Goal: Transaction & Acquisition: Subscribe to service/newsletter

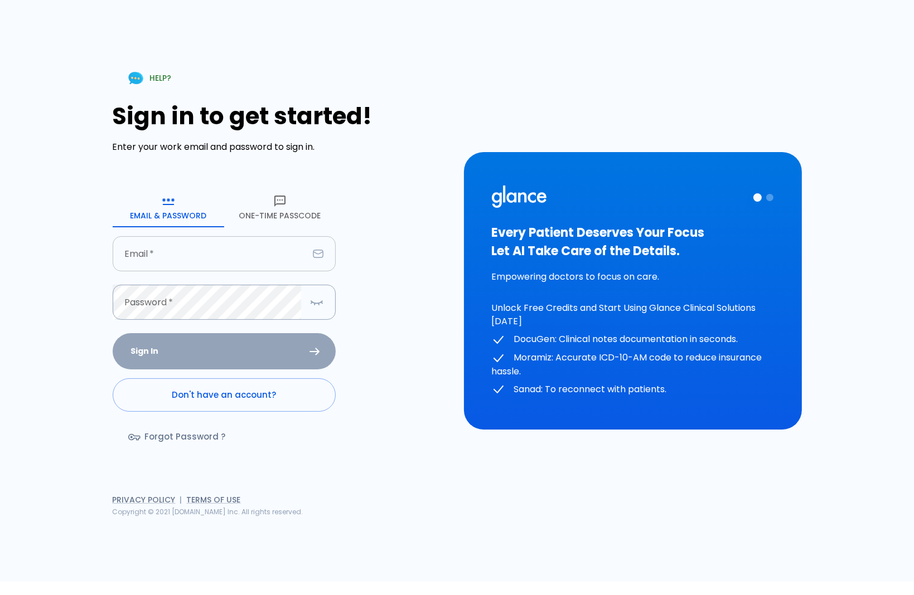
click at [163, 254] on input "text" at bounding box center [211, 253] width 196 height 35
type input "[EMAIL_ADDRESS][DOMAIN_NAME]"
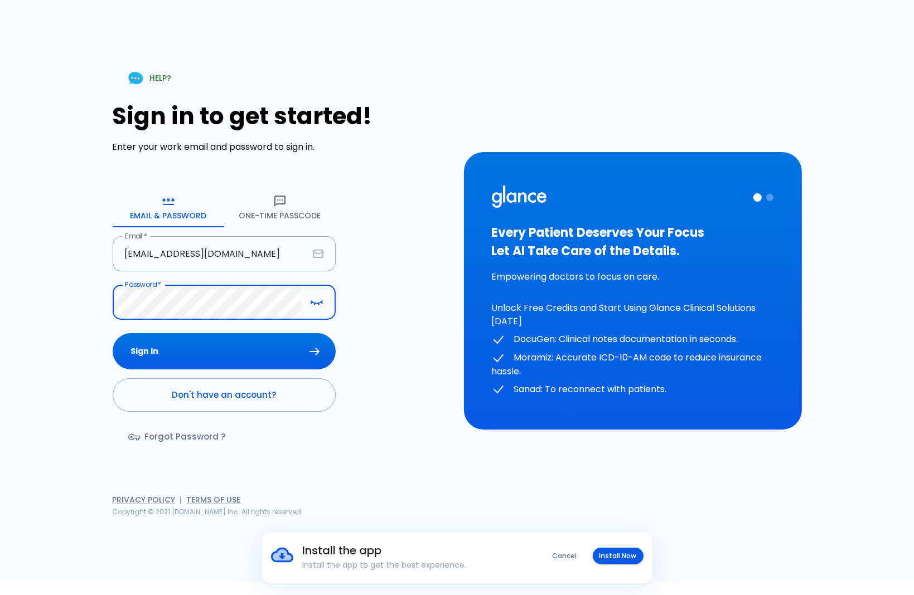
click at [113, 333] on button "Sign In" at bounding box center [224, 351] width 223 height 36
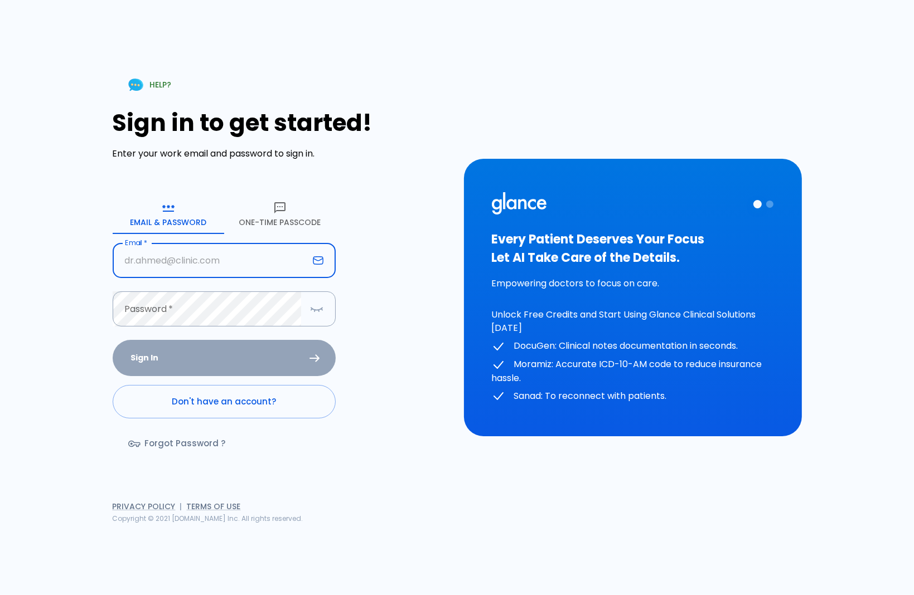
click at [194, 264] on input "Email   *" at bounding box center [211, 260] width 196 height 35
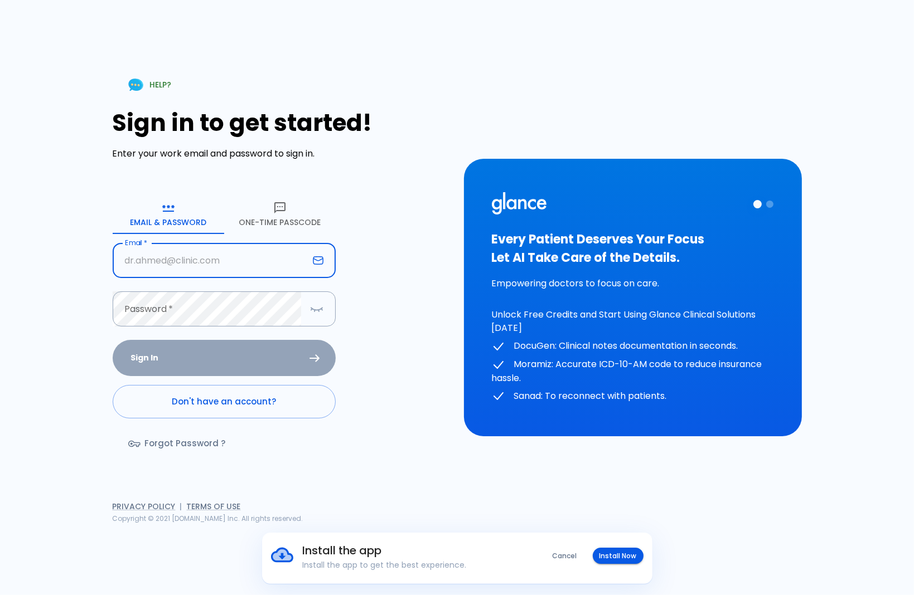
type input "[EMAIL_ADDRESS][DOMAIN_NAME]"
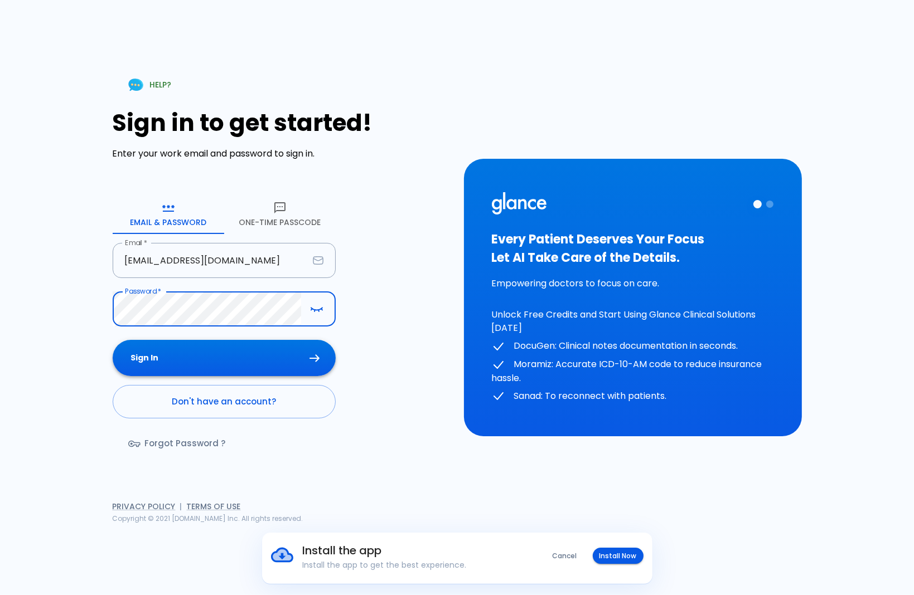
click at [144, 359] on button "Sign In" at bounding box center [224, 358] width 223 height 36
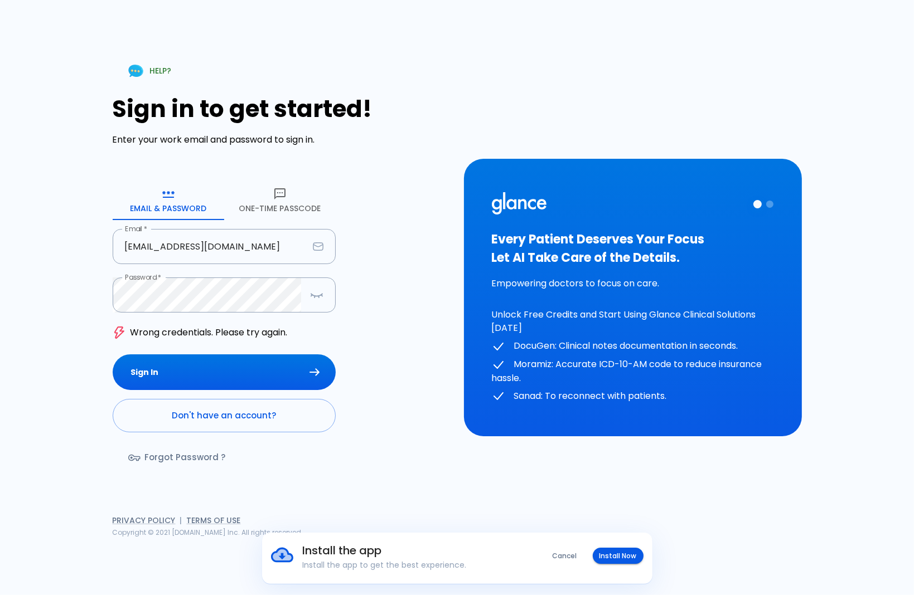
click at [262, 209] on button "One-Time Passcode" at bounding box center [280, 200] width 112 height 40
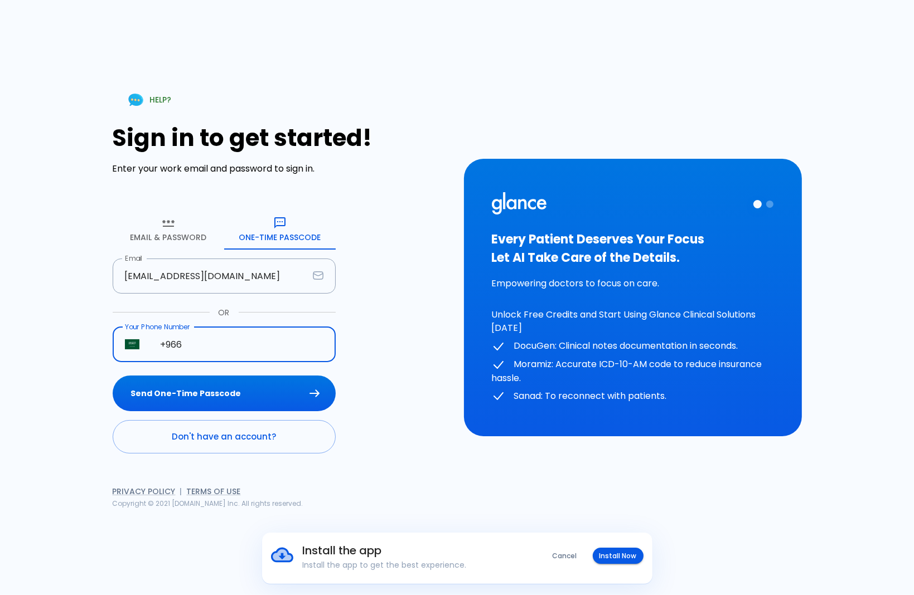
click at [214, 348] on input "+966" at bounding box center [241, 344] width 187 height 35
type input "+966 50 640 5564"
click at [220, 402] on button "Send One-Time Passcode" at bounding box center [224, 394] width 223 height 36
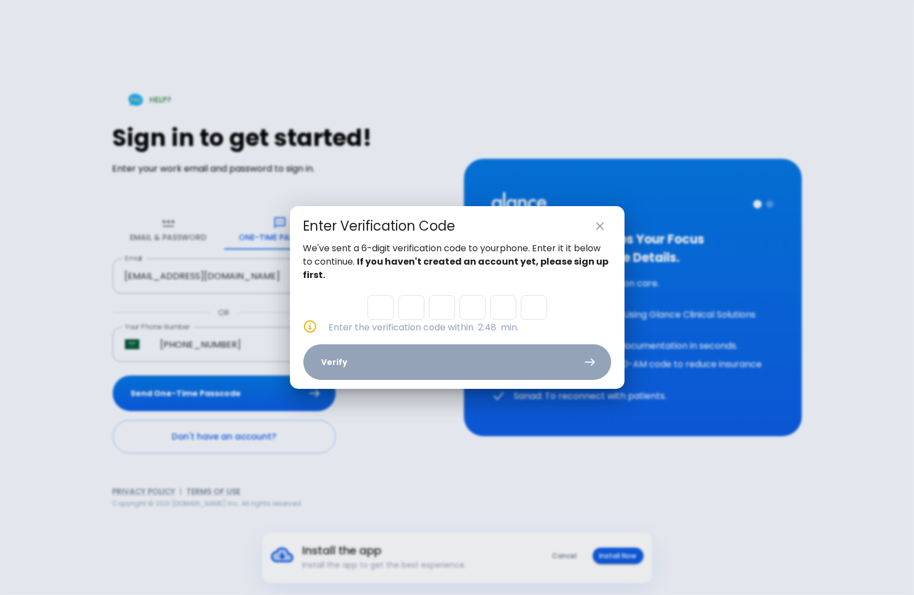
type input "2"
type input "3"
type input "9"
type input "4"
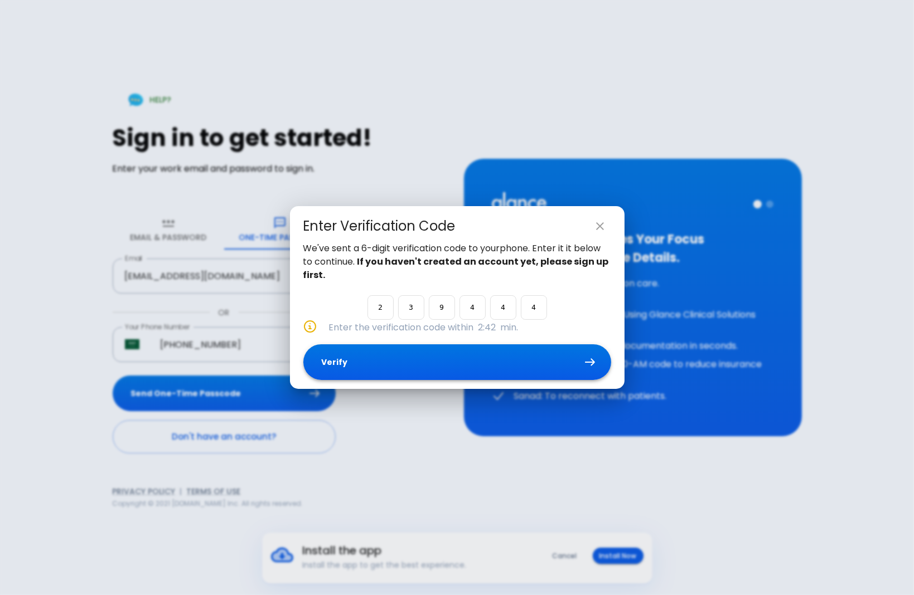
type input "4"
click at [422, 362] on button "Verify" at bounding box center [457, 363] width 308 height 36
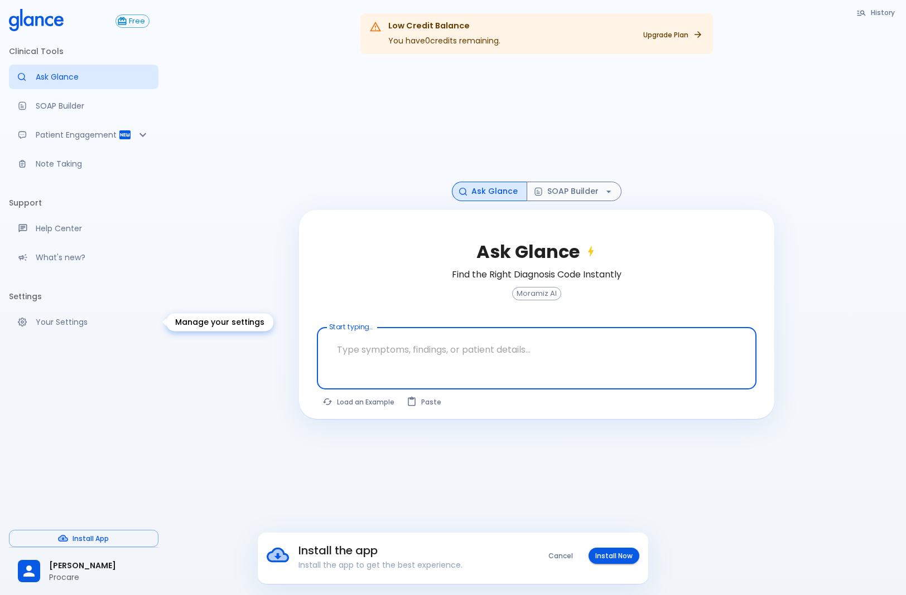
click at [70, 318] on p "Your Settings" at bounding box center [93, 322] width 114 height 11
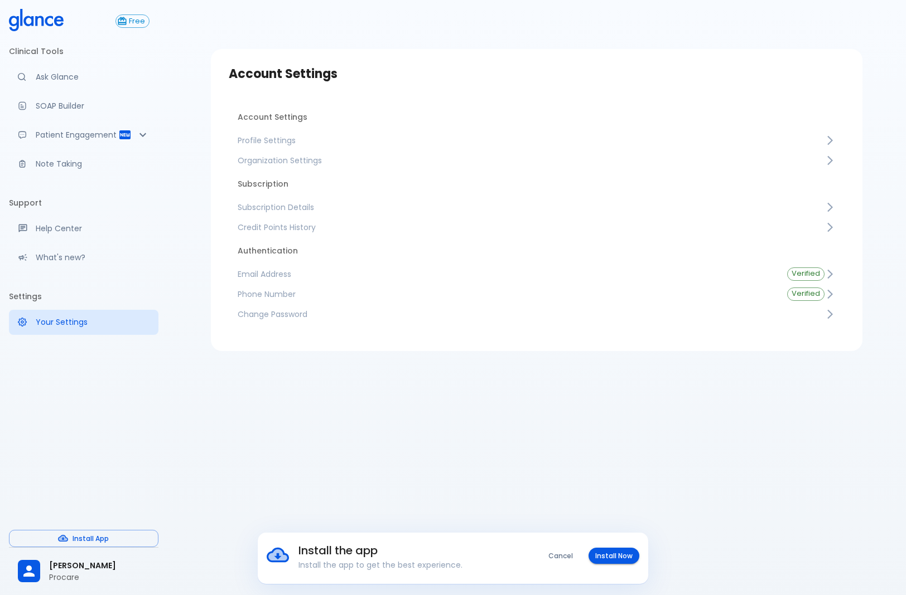
click at [284, 207] on span "Subscription Details" at bounding box center [531, 207] width 587 height 11
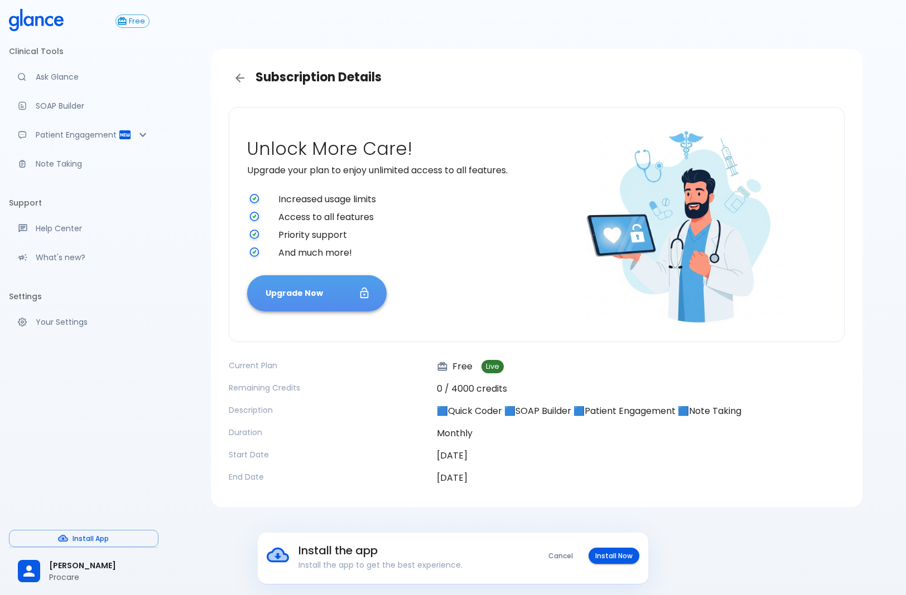
click at [276, 289] on button "Upgrade Now" at bounding box center [316, 293] width 139 height 36
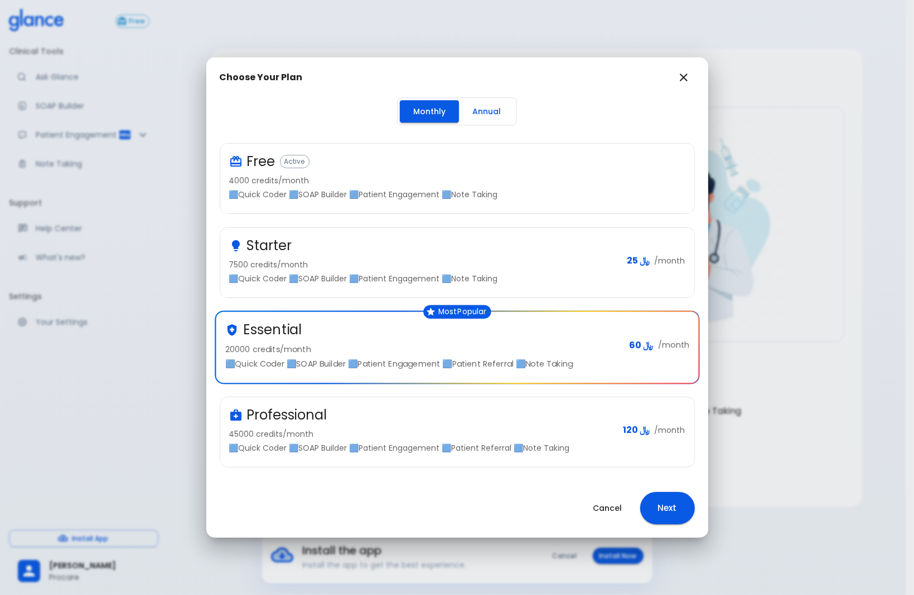
click at [406, 430] on p "45000 credits/month" at bounding box center [421, 434] width 385 height 11
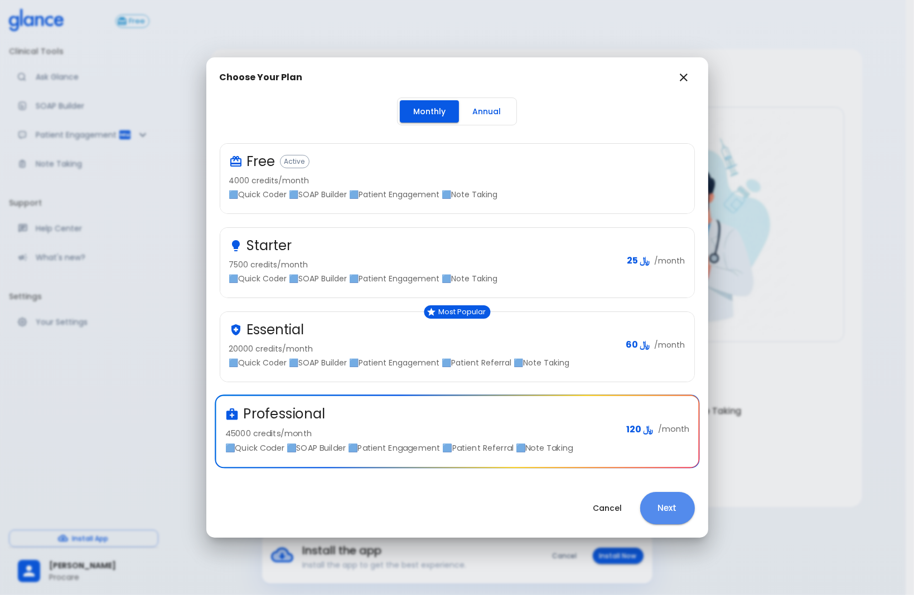
click at [656, 503] on button "Next" at bounding box center [667, 508] width 55 height 32
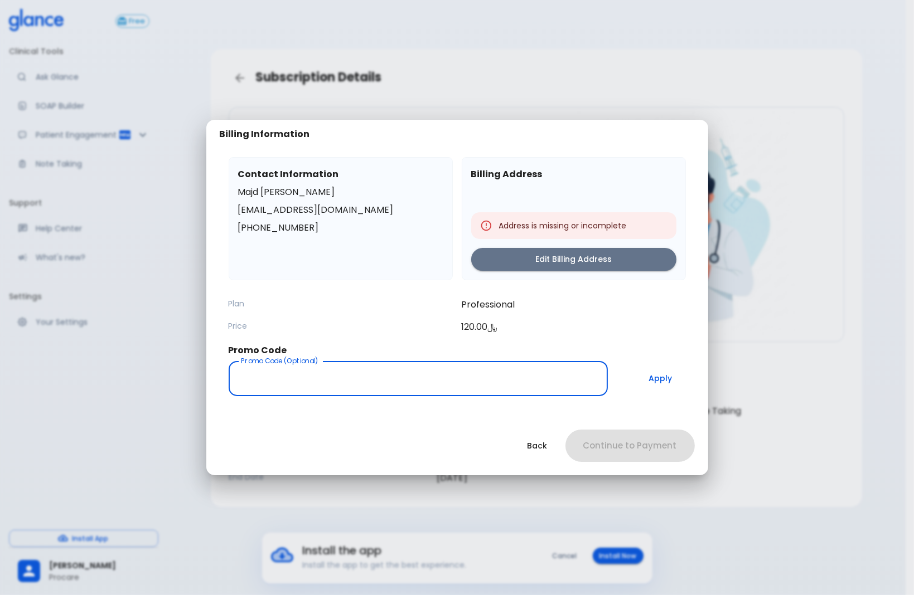
click at [356, 381] on input "Promo Code (Optional)" at bounding box center [419, 378] width 380 height 35
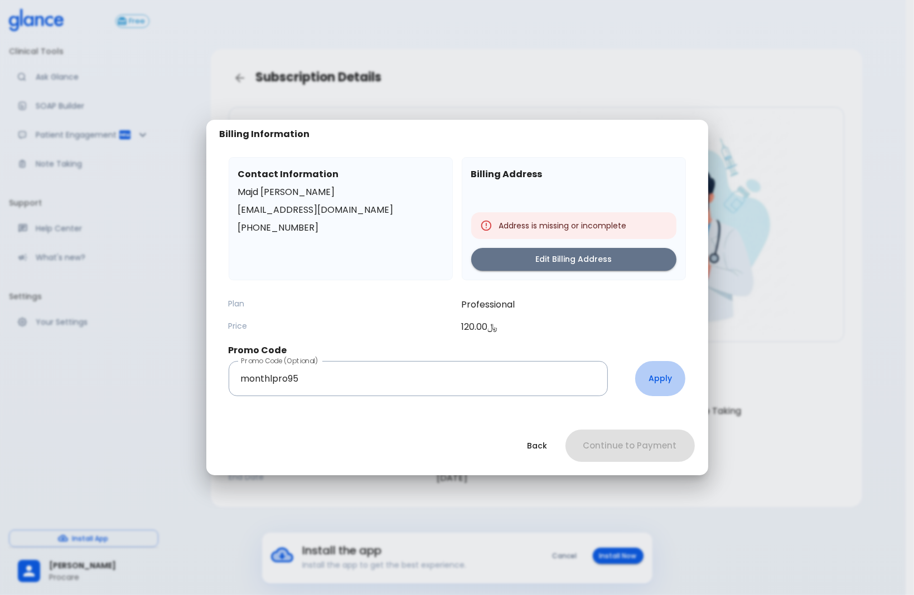
click at [655, 379] on button "Apply" at bounding box center [660, 378] width 50 height 35
click at [432, 385] on input "monthlpro95" at bounding box center [419, 378] width 380 height 35
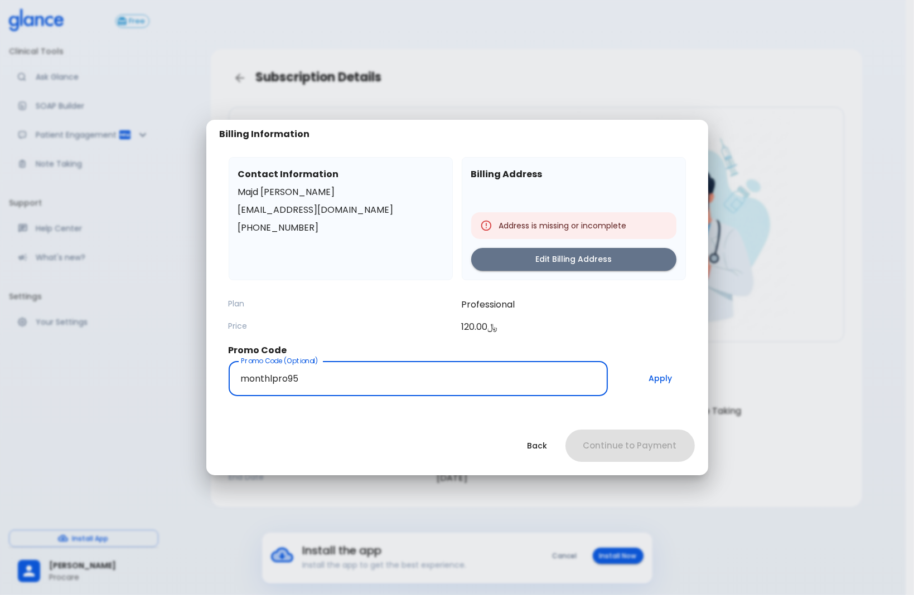
click at [272, 379] on input "monthlpro95" at bounding box center [419, 378] width 380 height 35
type input "monthlypro95"
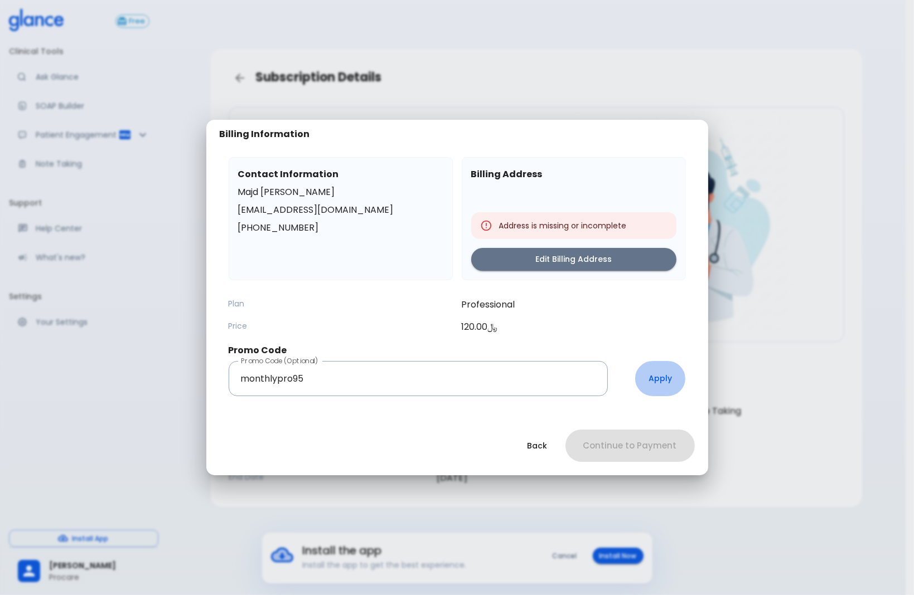
click at [660, 374] on button "Apply" at bounding box center [660, 378] width 50 height 35
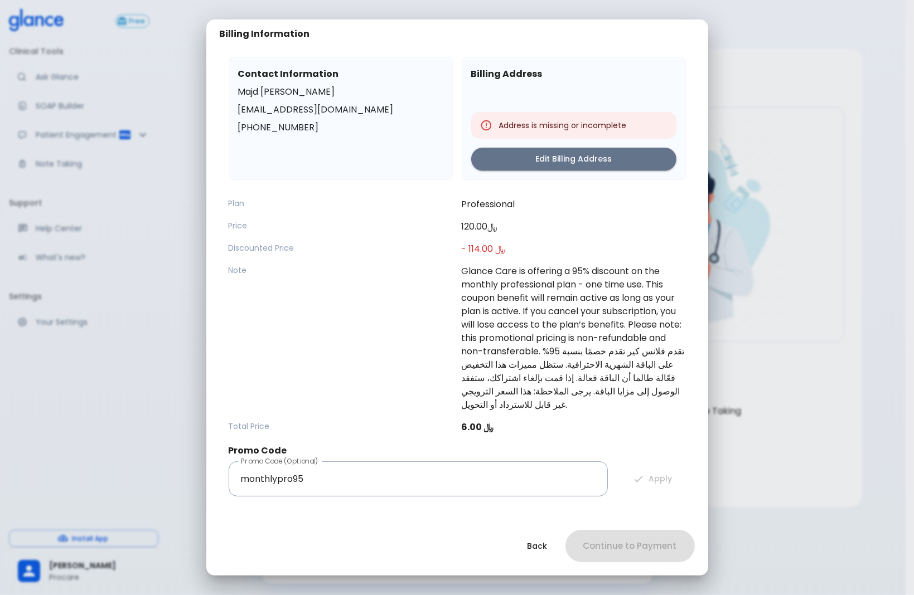
click at [539, 548] on button "Back" at bounding box center [537, 546] width 47 height 23
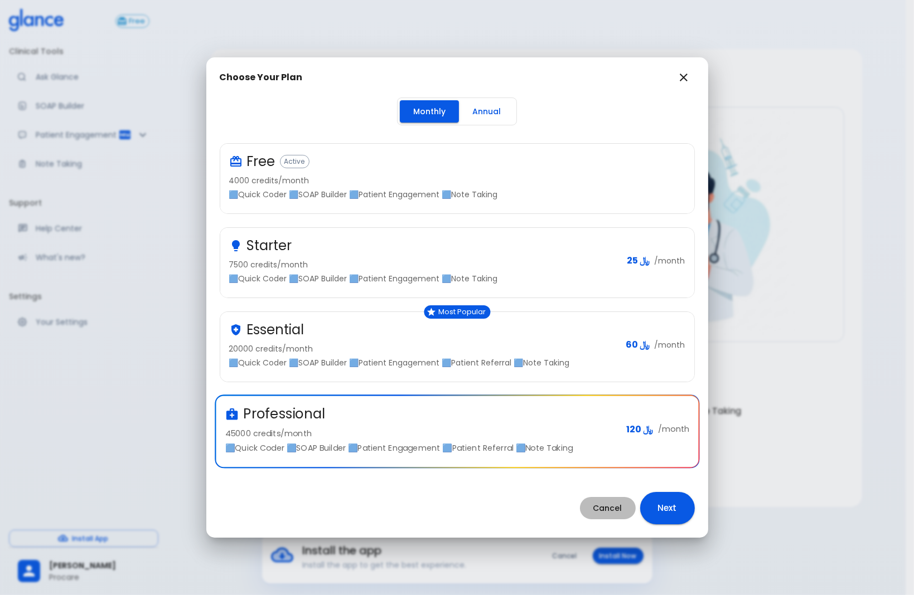
click at [594, 507] on button "Cancel" at bounding box center [608, 508] width 56 height 23
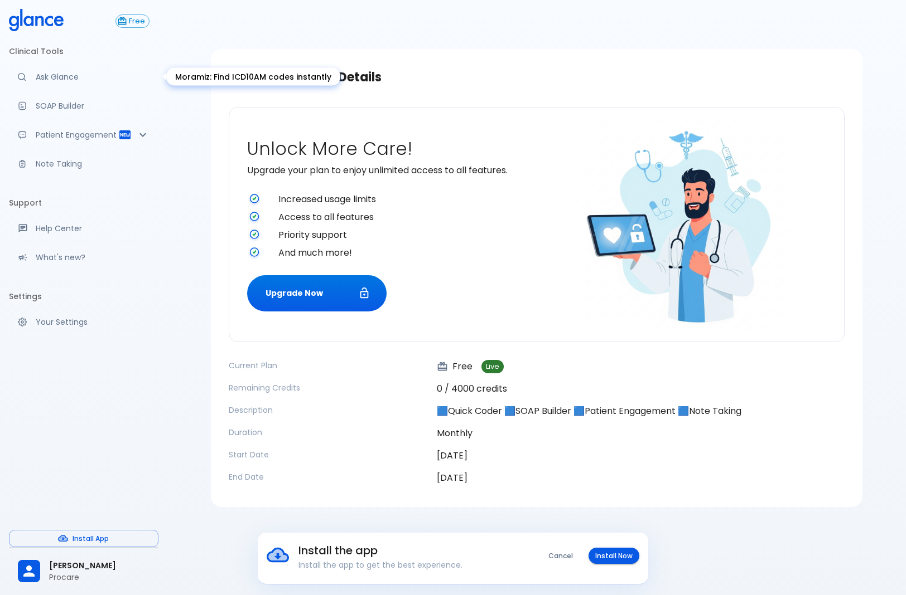
click at [44, 75] on p "Ask Glance" at bounding box center [93, 76] width 114 height 11
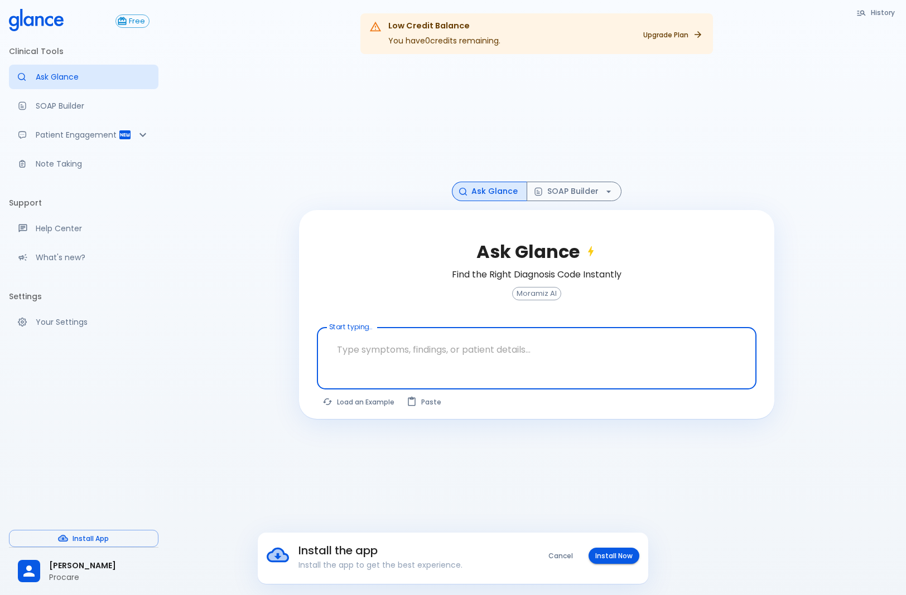
click at [386, 345] on textarea "Start typing..." at bounding box center [537, 349] width 424 height 35
